Goal: Information Seeking & Learning: Learn about a topic

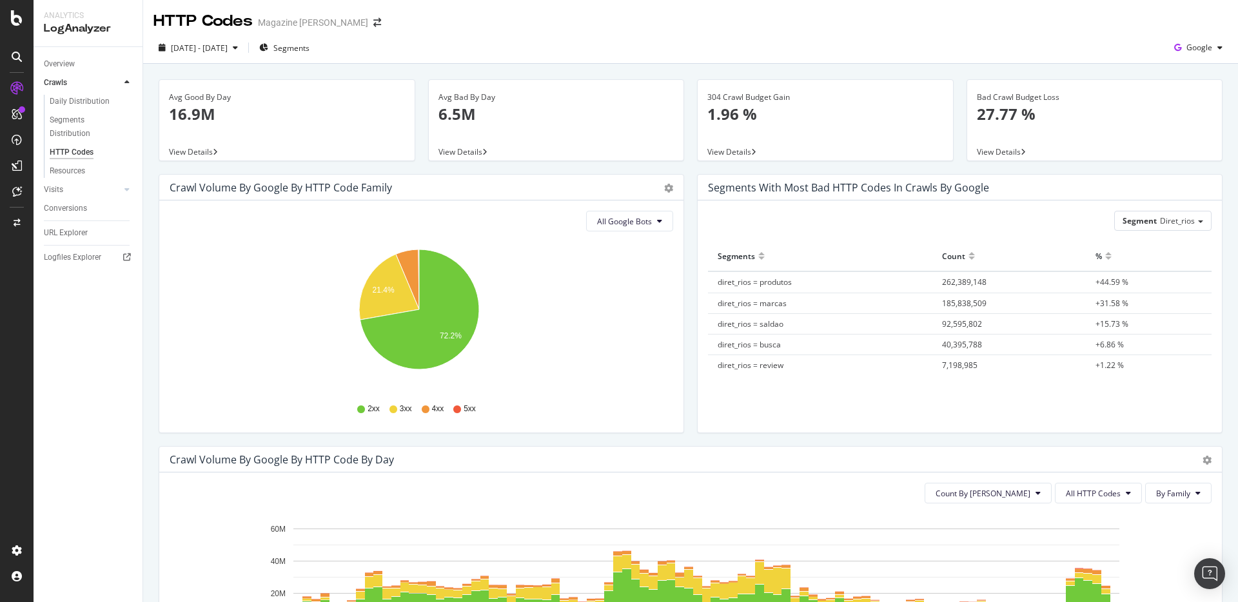
scroll to position [371, 0]
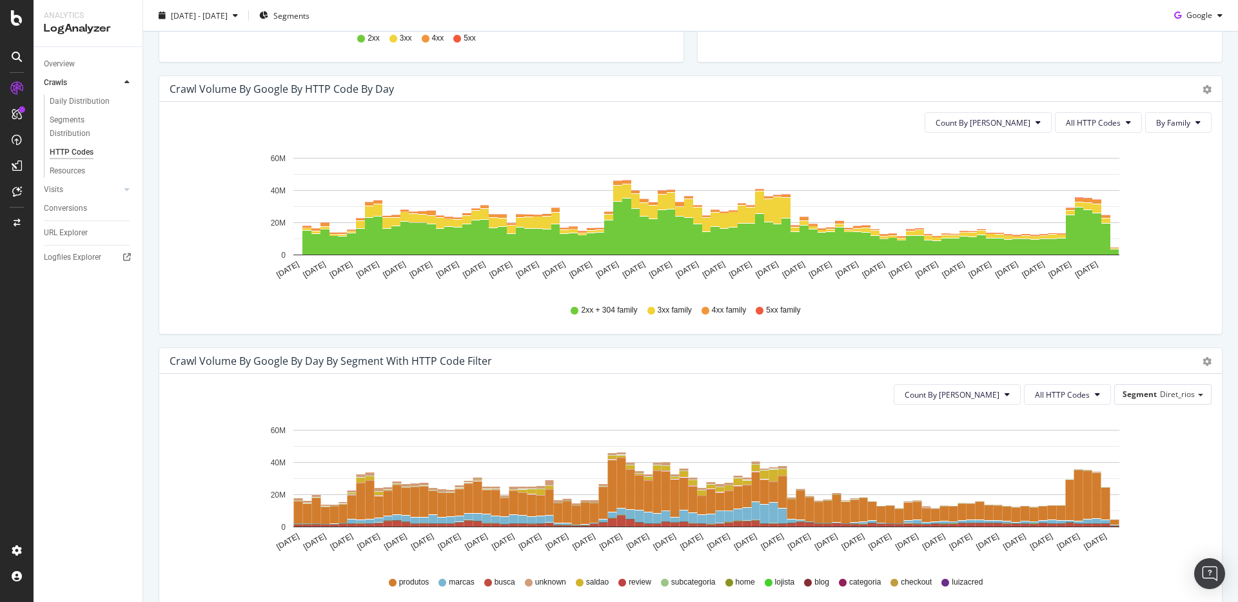
click at [465, 358] on div "Crawl Volume by google by Day by Segment with HTTP Code Filter" at bounding box center [331, 361] width 322 height 13
drag, startPoint x: 489, startPoint y: 362, endPoint x: 172, endPoint y: 362, distance: 316.5
click at [172, 362] on div "Crawl Volume by google by Day by Segment with HTTP Code Filter" at bounding box center [331, 361] width 322 height 13
drag, startPoint x: 171, startPoint y: 361, endPoint x: 491, endPoint y: 360, distance: 319.7
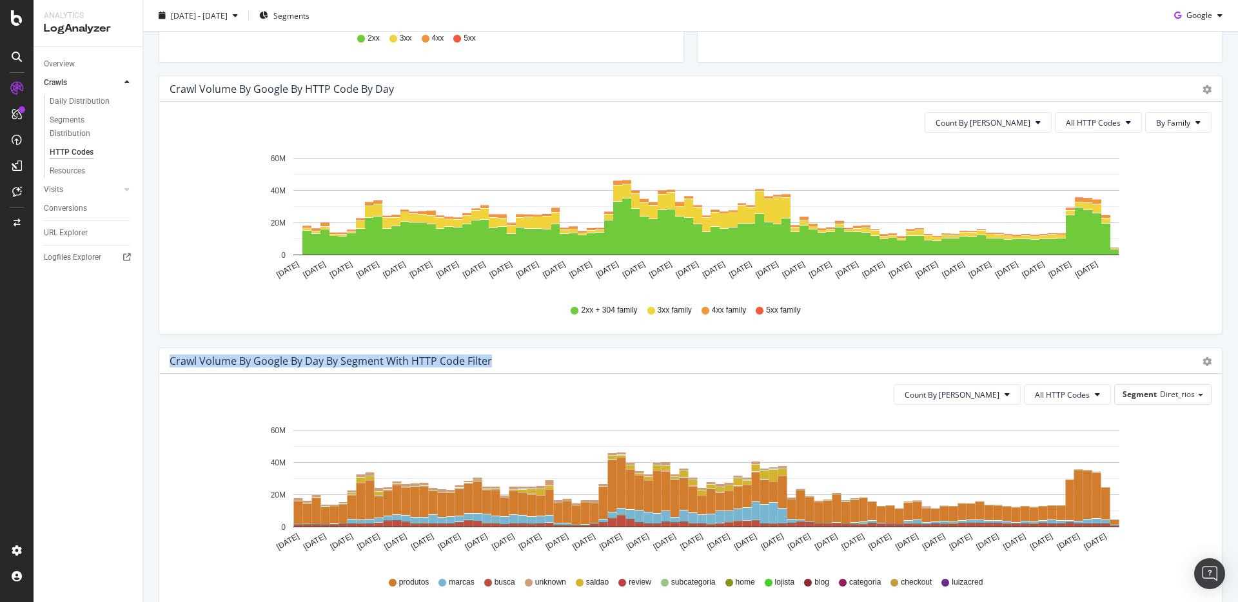
click at [491, 360] on div "Crawl Volume by google by Day by Segment with HTTP Code Filter" at bounding box center [676, 361] width 1013 height 13
click at [486, 362] on div "Crawl Volume by google by Day by Segment with HTTP Code Filter" at bounding box center [331, 361] width 322 height 13
drag, startPoint x: 488, startPoint y: 360, endPoint x: 170, endPoint y: 362, distance: 317.8
click at [170, 362] on div "Crawl Volume by google by Day by Segment with HTTP Code Filter" at bounding box center [331, 361] width 322 height 13
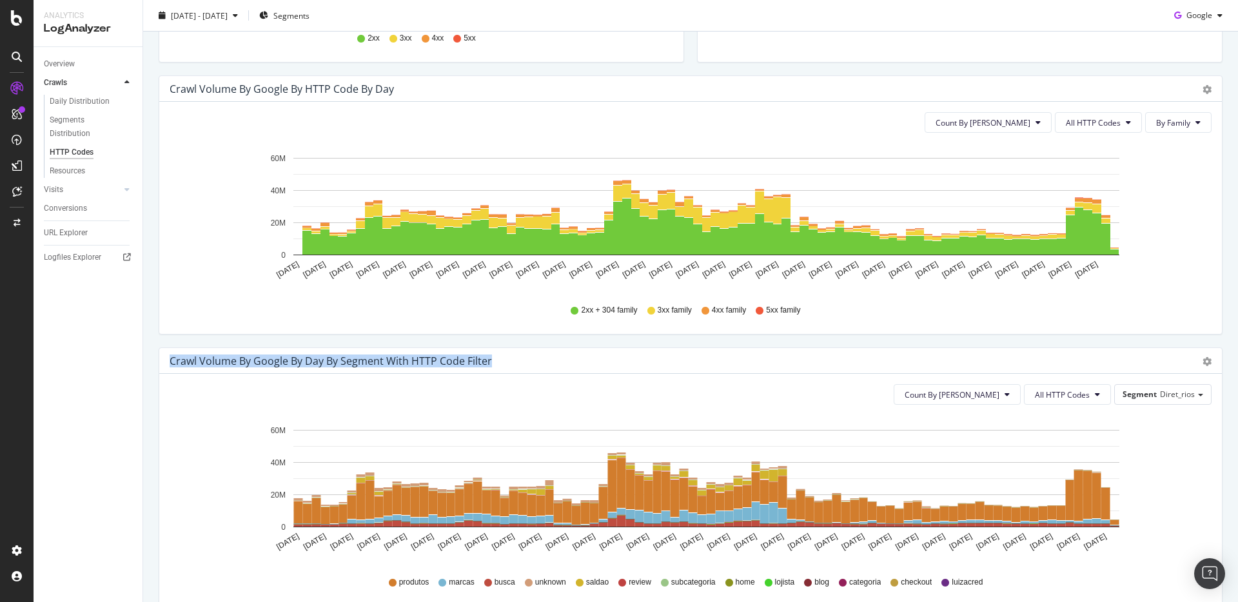
drag, startPoint x: 170, startPoint y: 361, endPoint x: 489, endPoint y: 360, distance: 319.7
click at [489, 360] on div "Crawl Volume by google by Day by Segment with HTTP Code Filter" at bounding box center [676, 361] width 1013 height 13
click at [486, 362] on div "Crawl Volume by google by Day by Segment with HTTP Code Filter" at bounding box center [331, 361] width 322 height 13
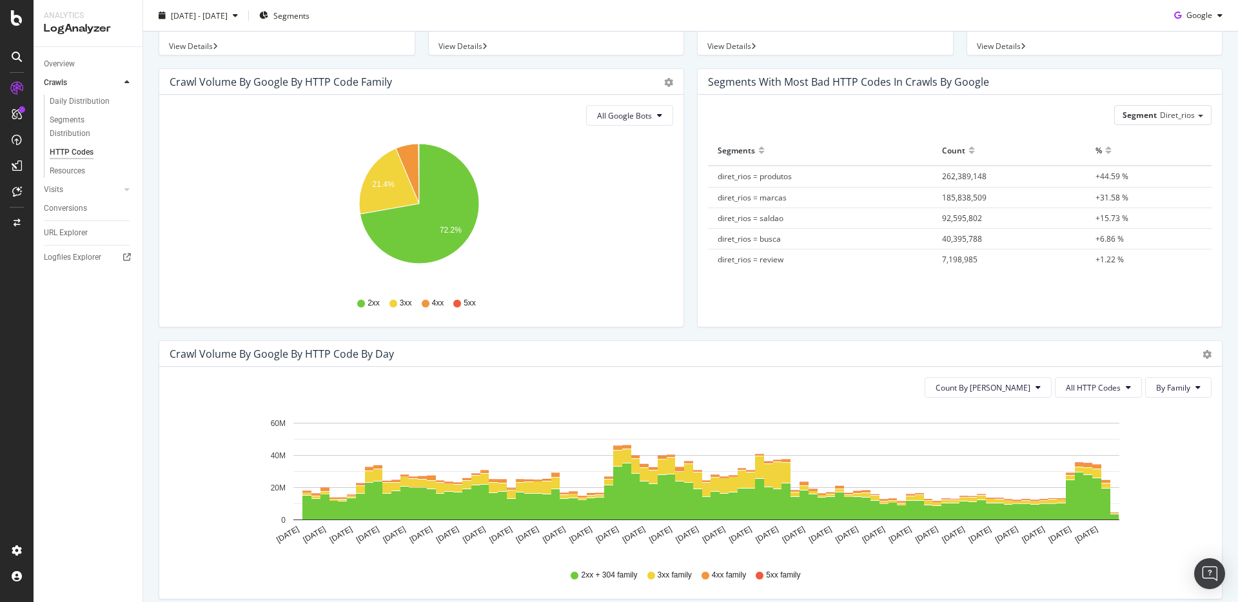
scroll to position [0, 0]
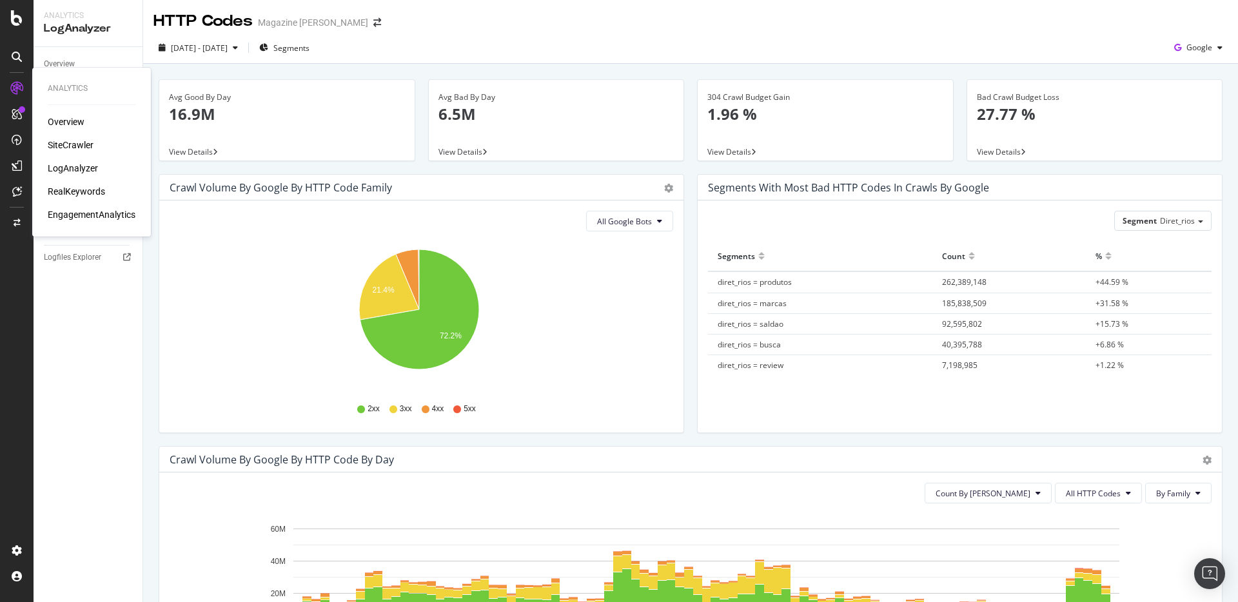
click at [70, 144] on div "SiteCrawler" at bounding box center [71, 145] width 46 height 13
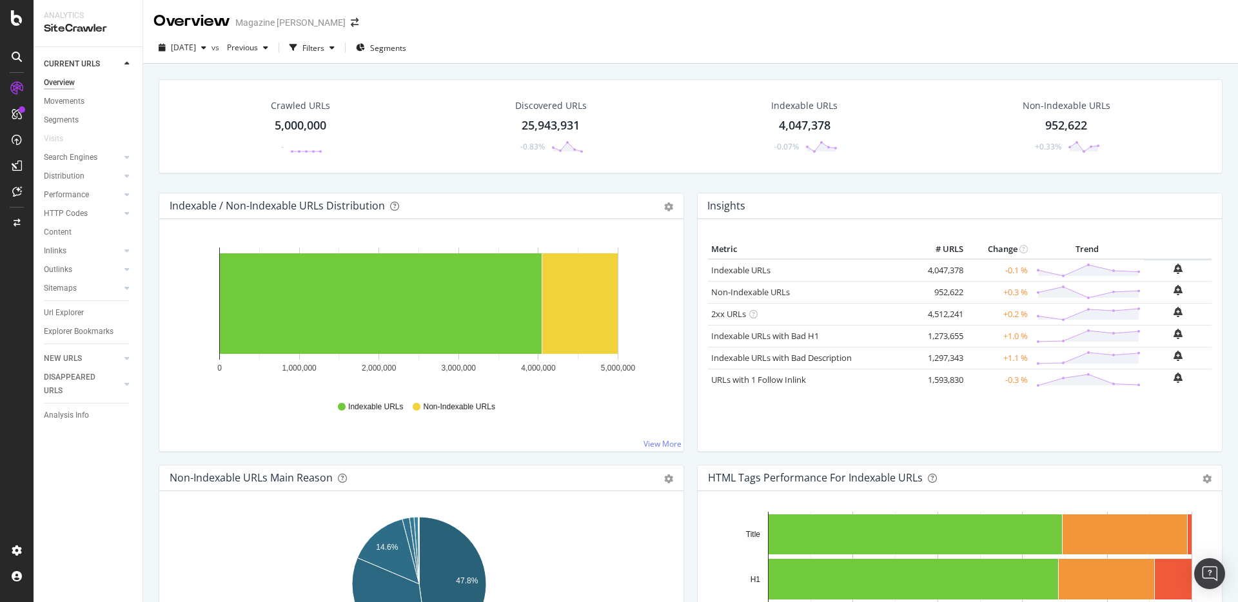
click at [123, 183] on div "Distribution" at bounding box center [93, 176] width 99 height 19
click at [125, 178] on icon at bounding box center [126, 176] width 5 height 8
click at [116, 287] on div at bounding box center [114, 288] width 13 height 13
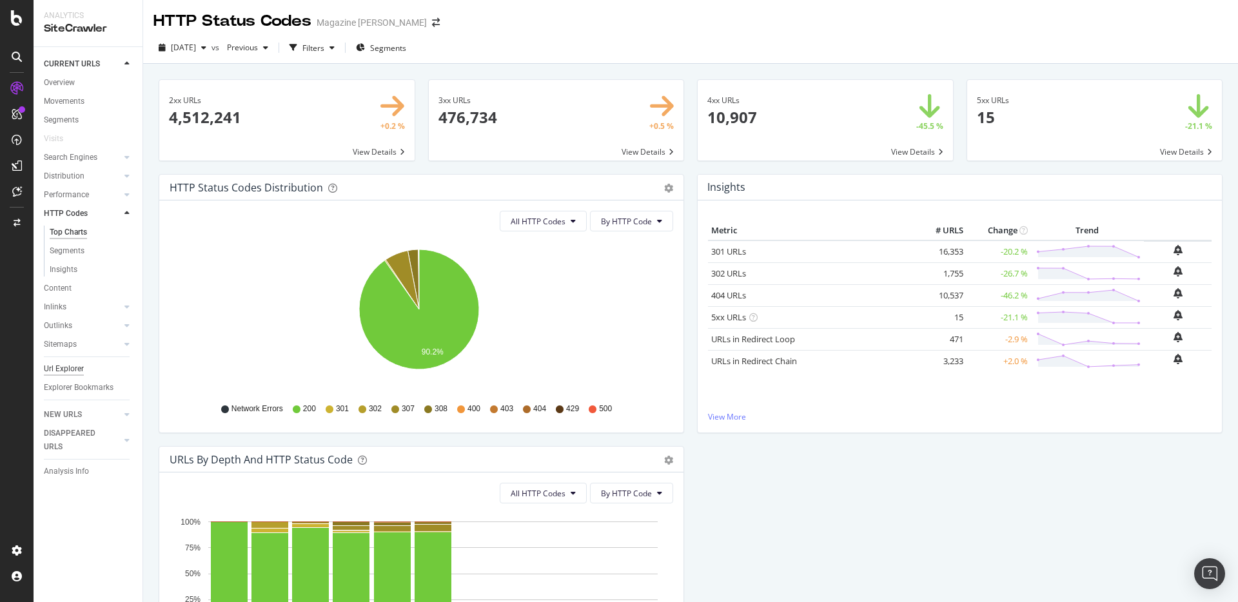
click at [73, 370] on div "Url Explorer" at bounding box center [64, 369] width 40 height 14
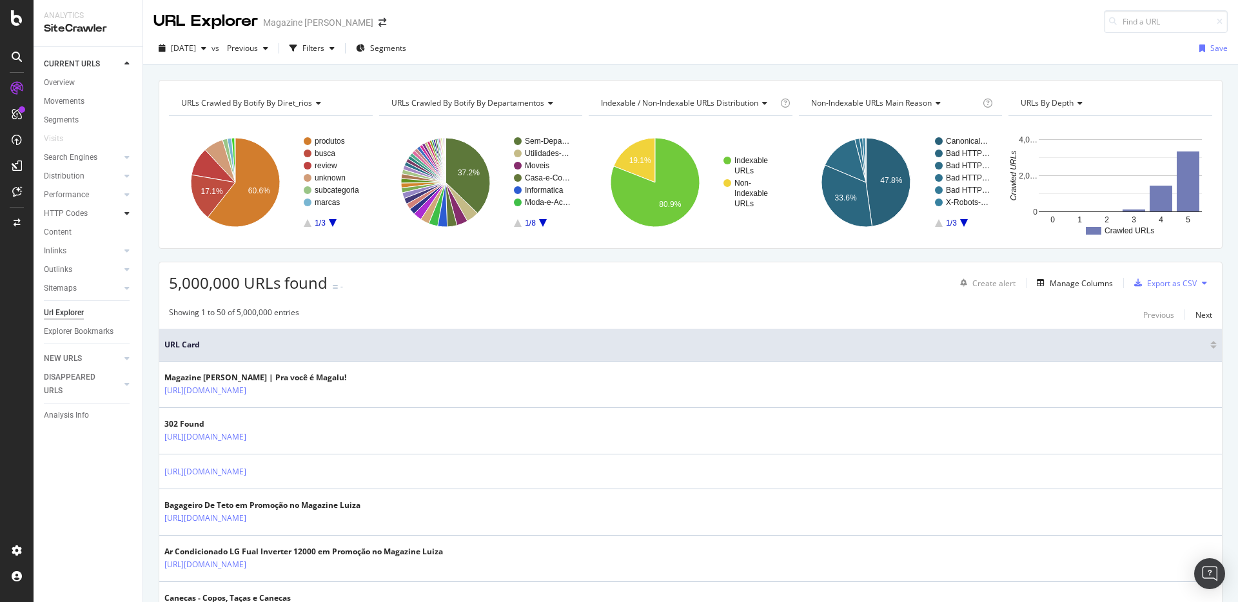
click at [129, 213] on icon at bounding box center [126, 213] width 5 height 8
click at [72, 232] on div "Top Charts" at bounding box center [69, 233] width 38 height 14
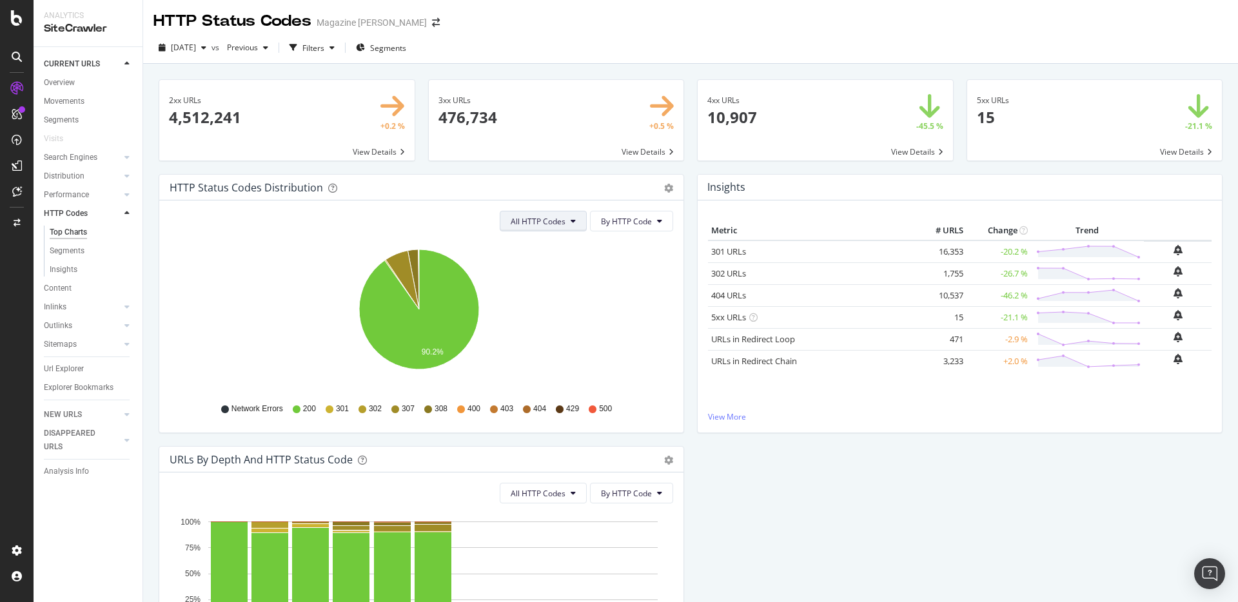
click at [577, 224] on button "All HTTP Codes" at bounding box center [543, 221] width 87 height 21
click at [601, 223] on span "By HTTP Code" at bounding box center [626, 221] width 51 height 11
click at [604, 242] on span "By Family" at bounding box center [622, 247] width 51 height 12
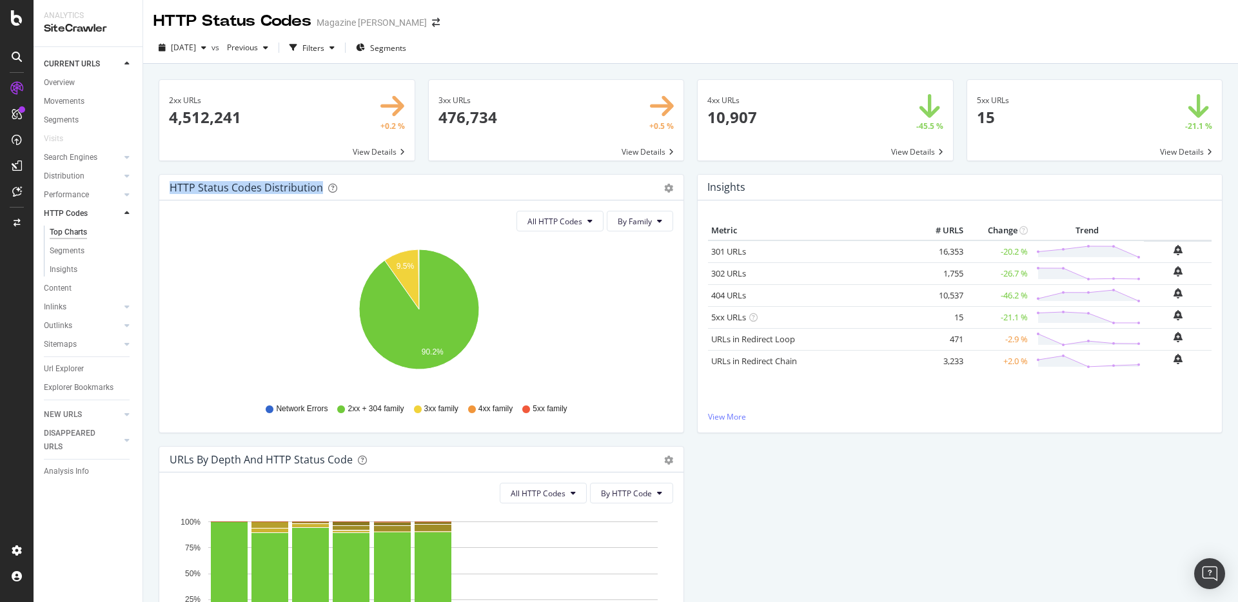
drag, startPoint x: 170, startPoint y: 188, endPoint x: 394, endPoint y: 190, distance: 225.0
click at [394, 190] on div "HTTP Status Codes Distribution" at bounding box center [407, 187] width 475 height 13
click at [363, 188] on div "HTTP Status Codes Distribution" at bounding box center [407, 187] width 475 height 13
